Goal: Task Accomplishment & Management: Use online tool/utility

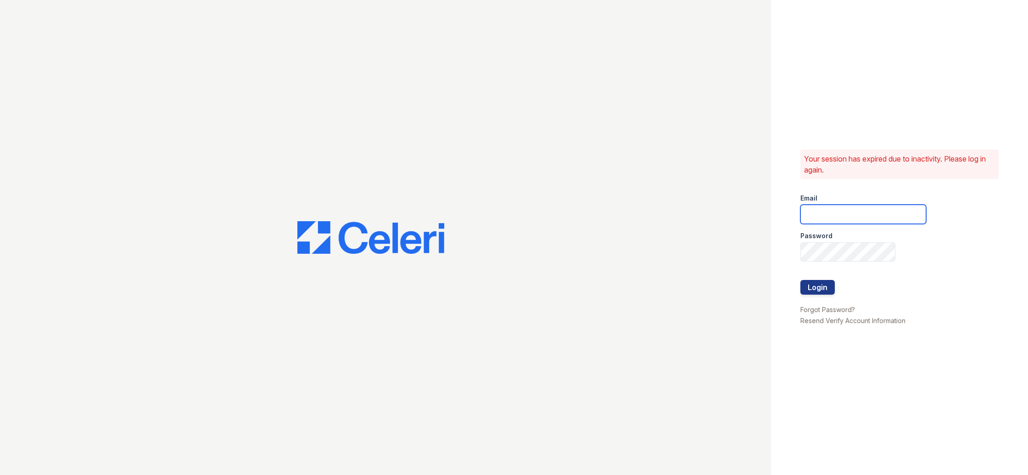
click at [832, 220] on input "email" at bounding box center [863, 214] width 126 height 19
type input "nick@av1m.com"
click at [800, 280] on button "Login" at bounding box center [817, 287] width 34 height 15
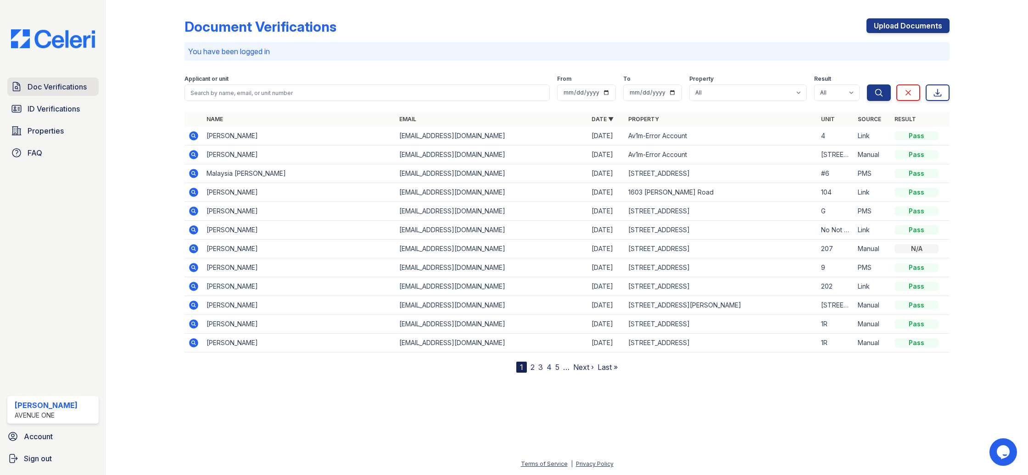
click at [59, 89] on span "Doc Verifications" at bounding box center [57, 86] width 59 height 11
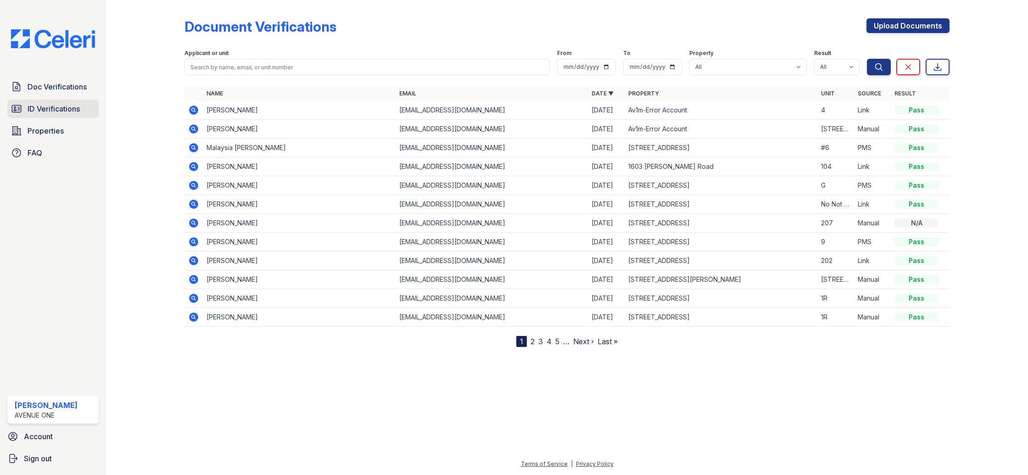
click at [43, 116] on link "ID Verifications" at bounding box center [52, 109] width 91 height 18
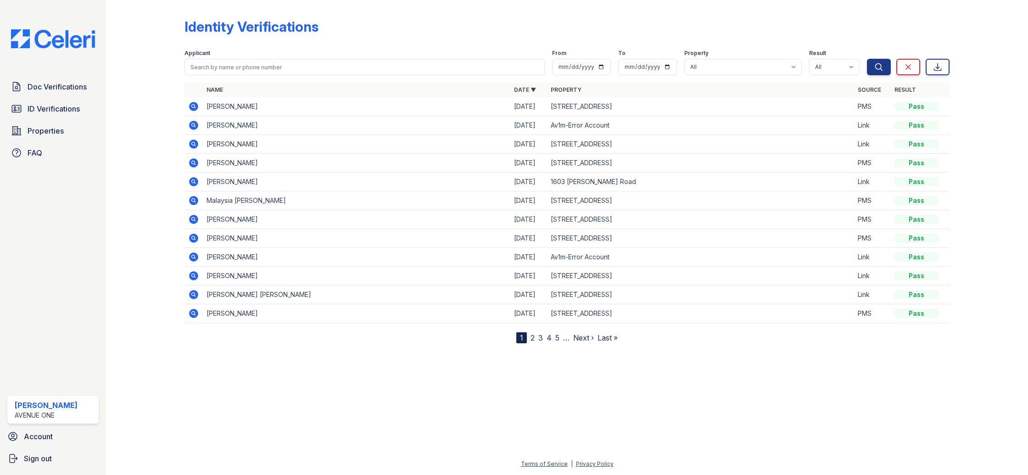
click at [149, 128] on div at bounding box center [153, 174] width 64 height 340
